Goal: Information Seeking & Learning: Learn about a topic

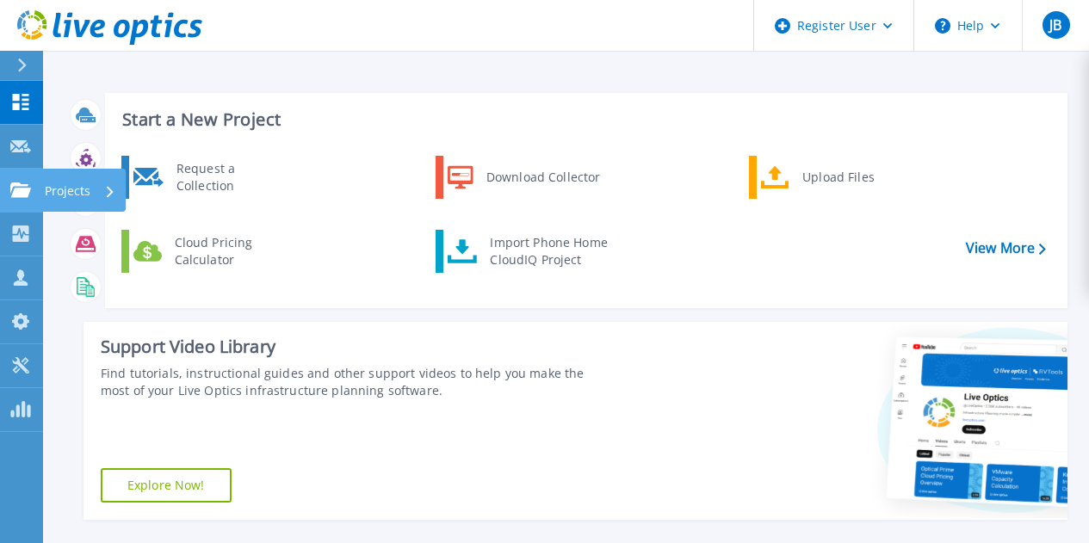
click at [14, 189] on icon at bounding box center [20, 190] width 21 height 15
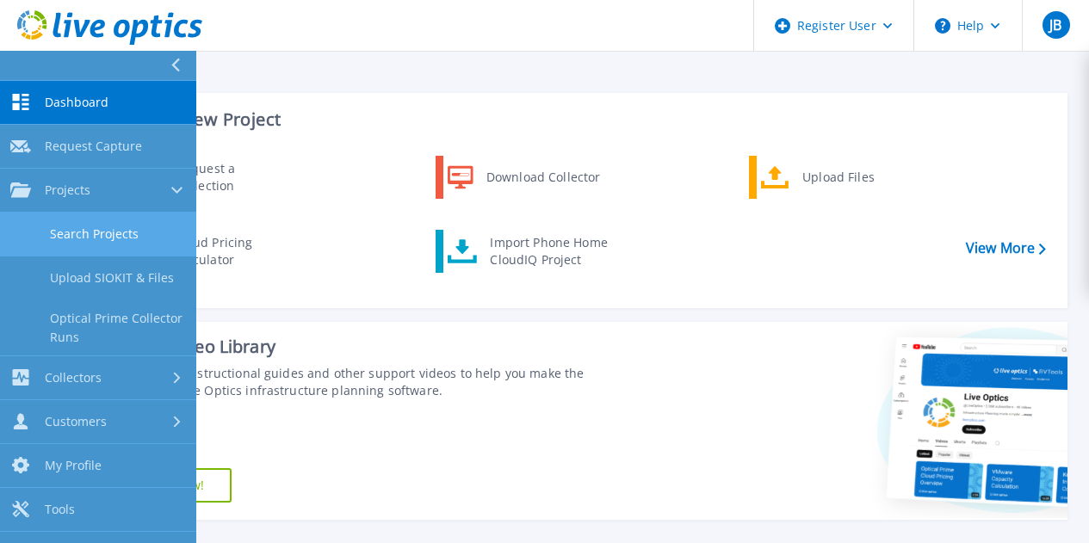
click at [64, 227] on link "Search Projects" at bounding box center [98, 235] width 196 height 44
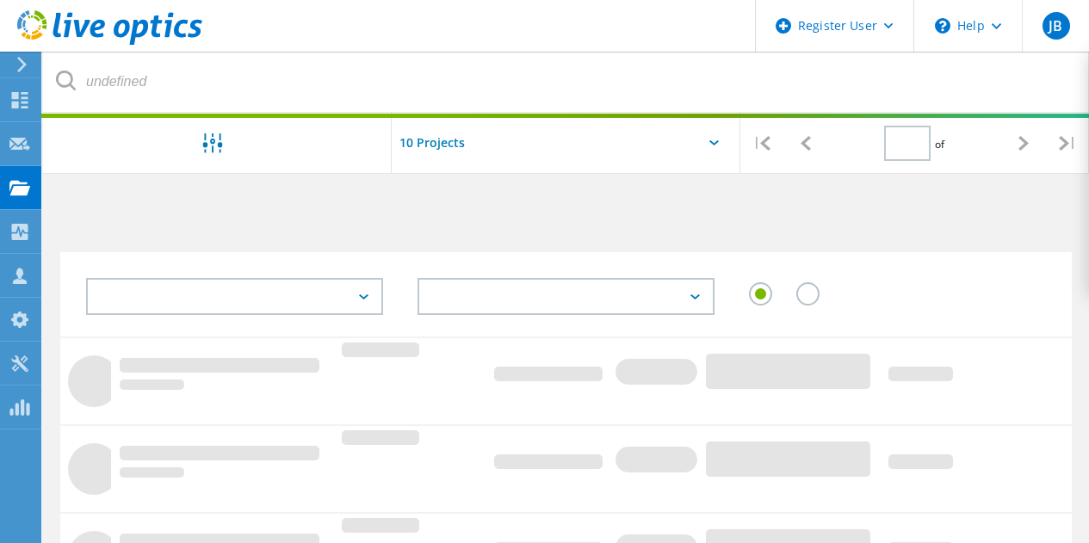
type input "1"
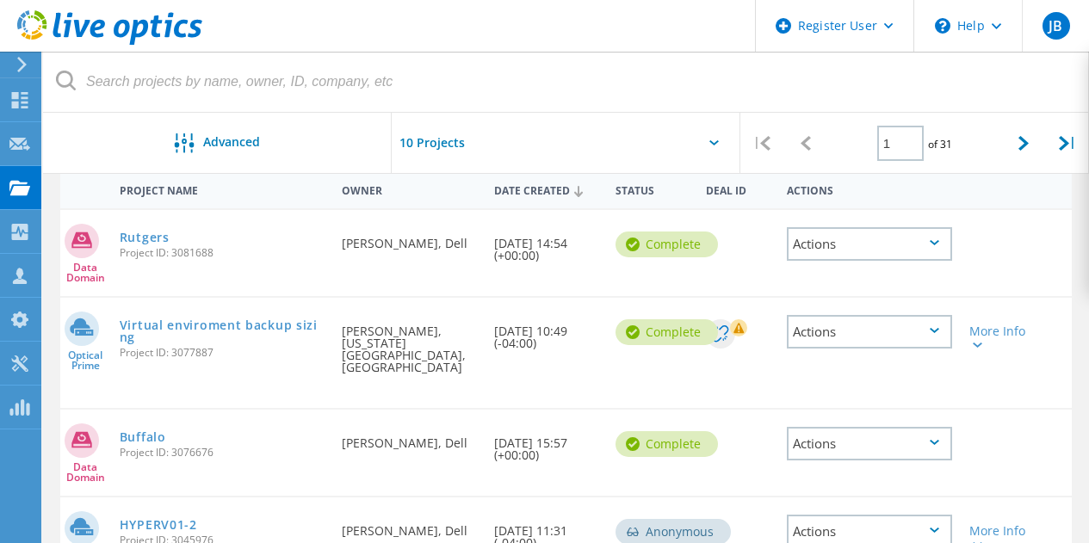
scroll to position [171, 0]
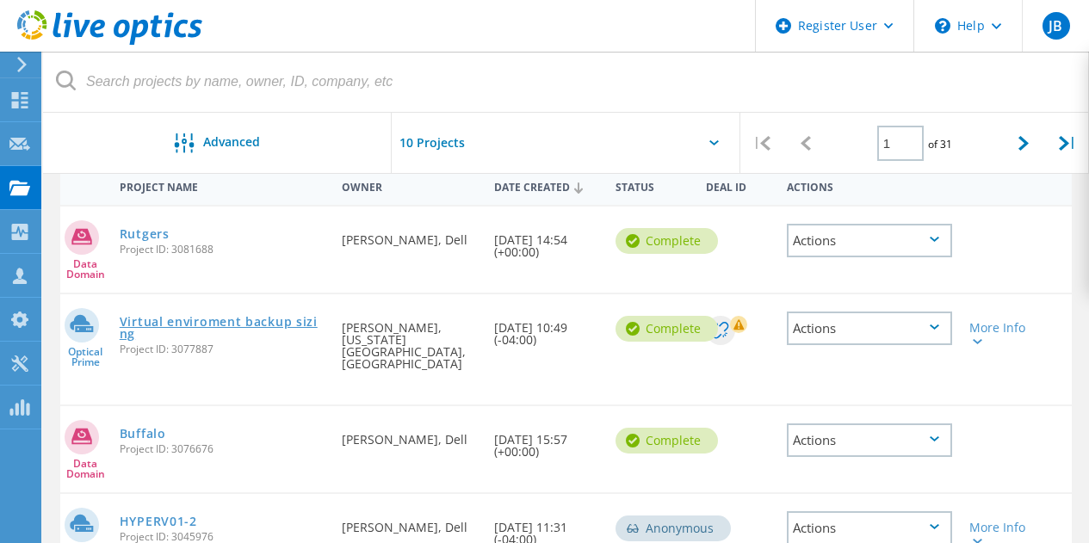
click at [222, 321] on link "Virtual enviroment backup sizing" at bounding box center [223, 328] width 206 height 24
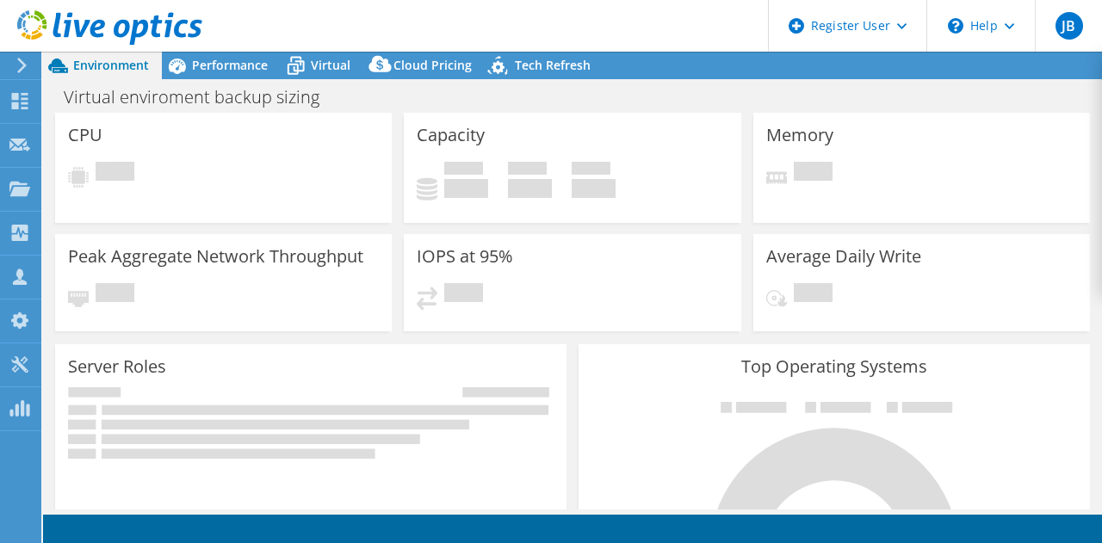
select select "USD"
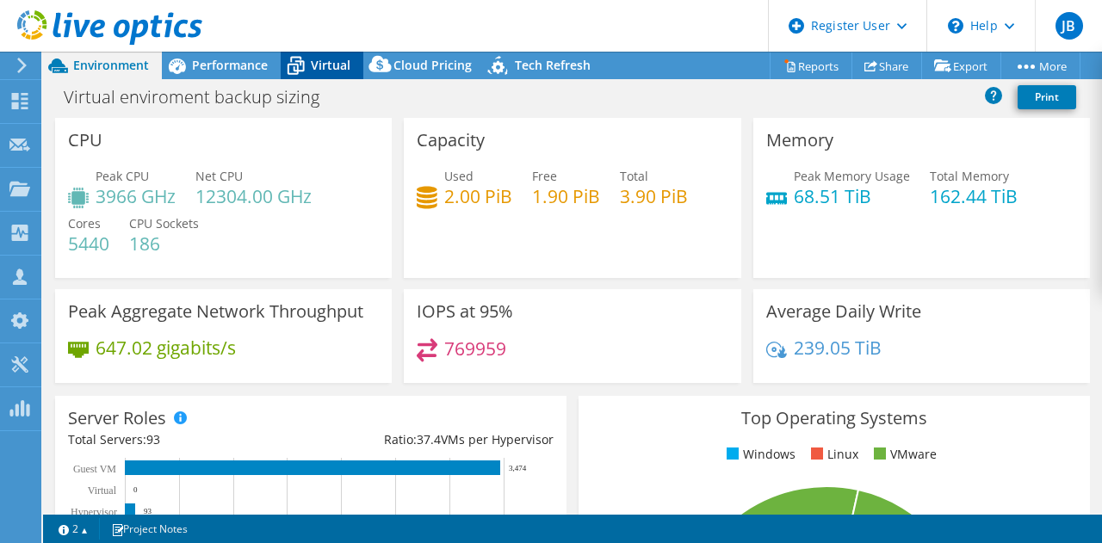
click at [318, 58] on span "Virtual" at bounding box center [331, 65] width 40 height 16
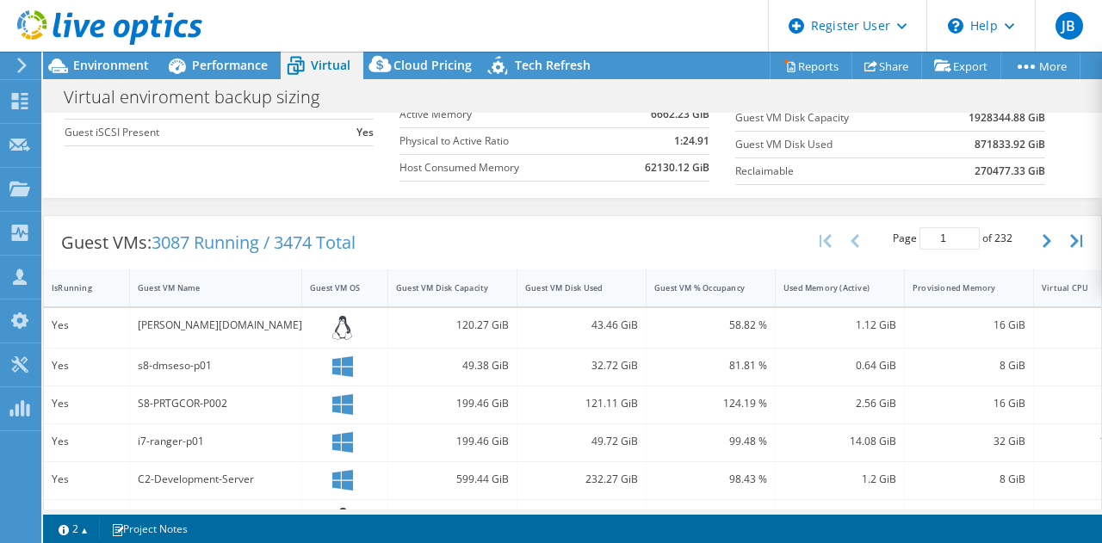
scroll to position [261, 0]
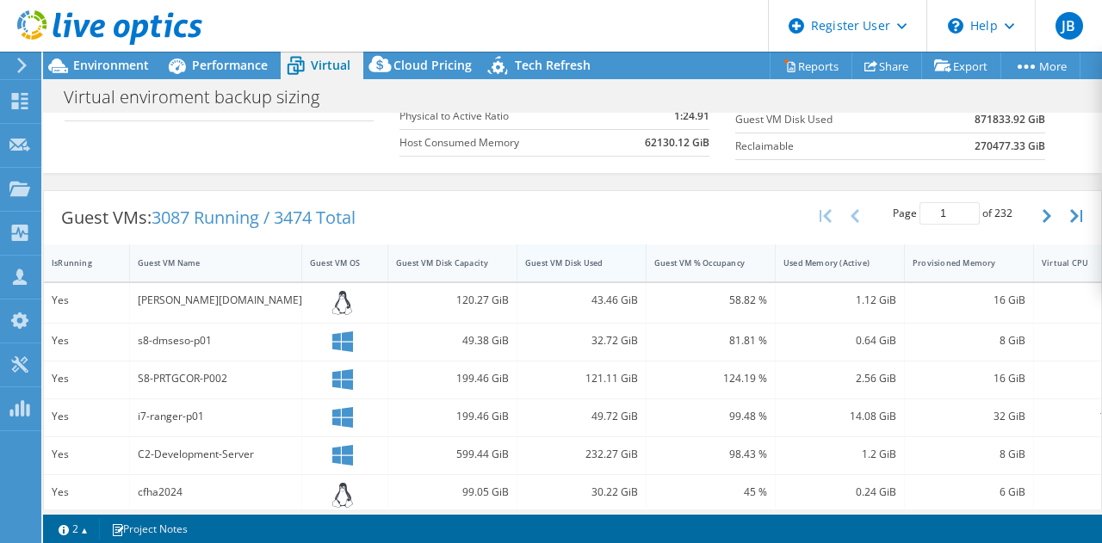
click at [561, 263] on div "Guest VM Disk Used" at bounding box center [571, 262] width 92 height 11
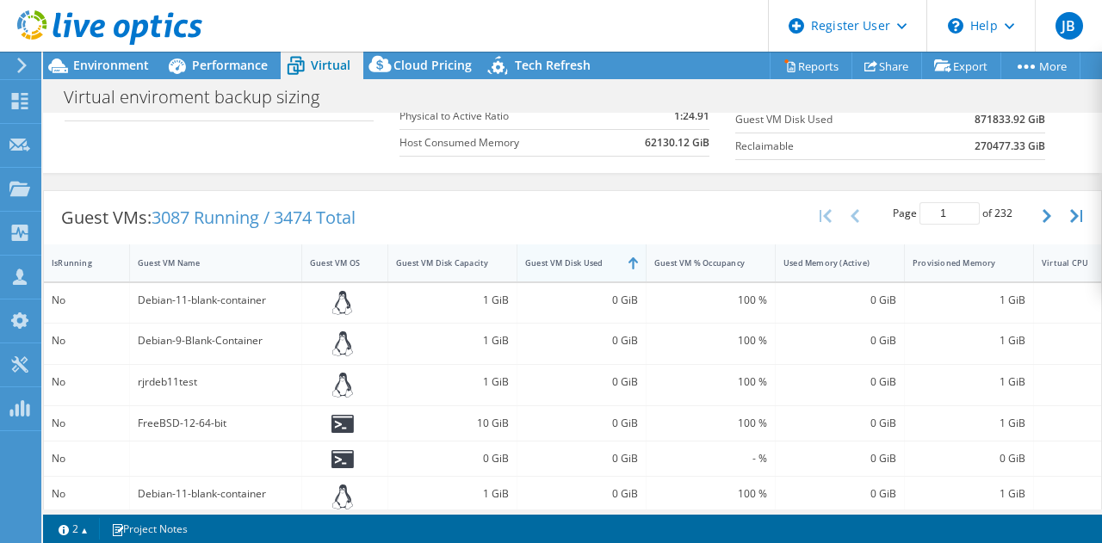
click at [561, 263] on div "Guest VM Disk Used" at bounding box center [571, 262] width 92 height 11
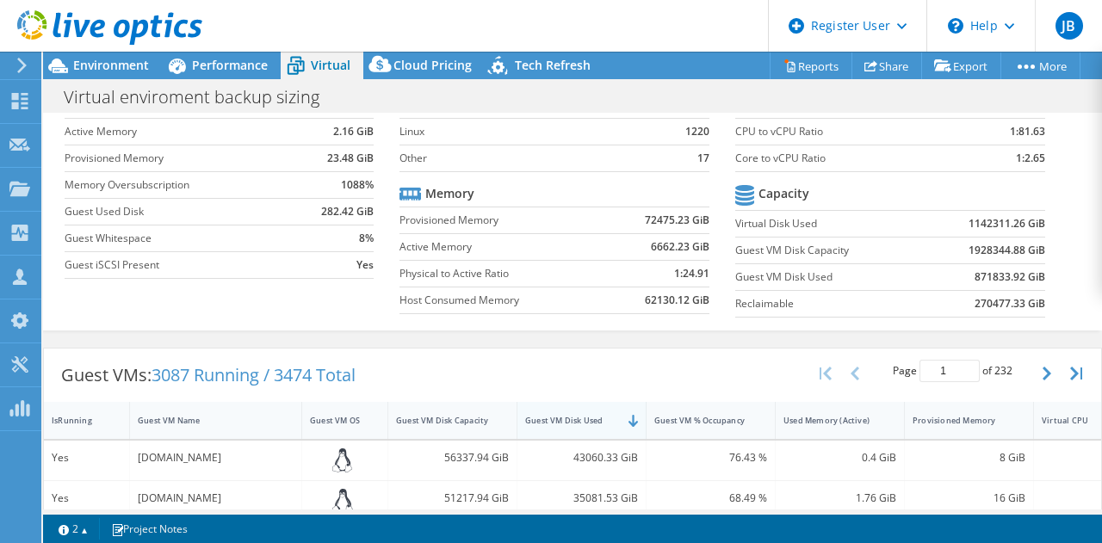
scroll to position [102, 0]
drag, startPoint x: 960, startPoint y: 279, endPoint x: 979, endPoint y: 286, distance: 20.2
click at [979, 286] on td "871833.92 GiB" at bounding box center [986, 278] width 120 height 27
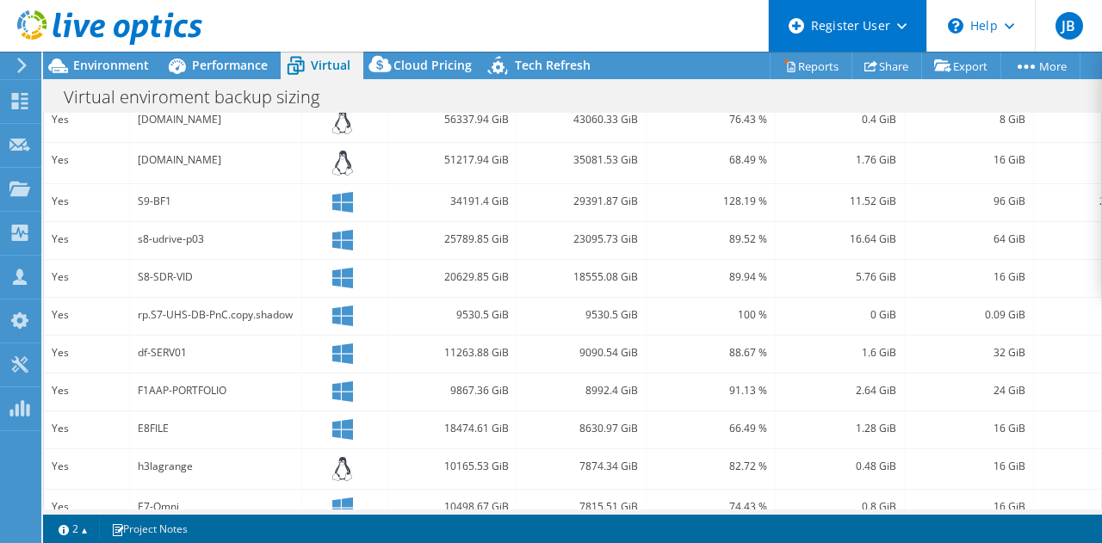
scroll to position [441, 0]
